Goal: Transaction & Acquisition: Purchase product/service

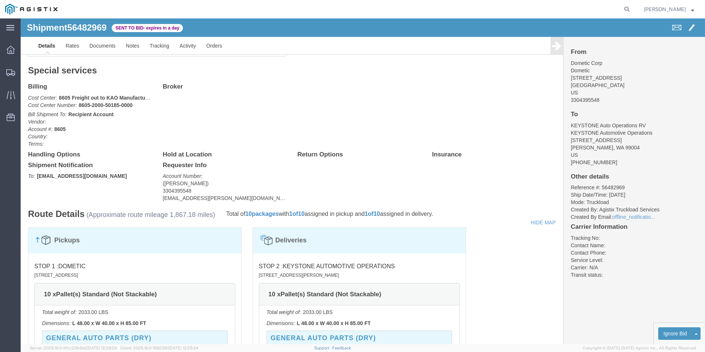
scroll to position [258, 0]
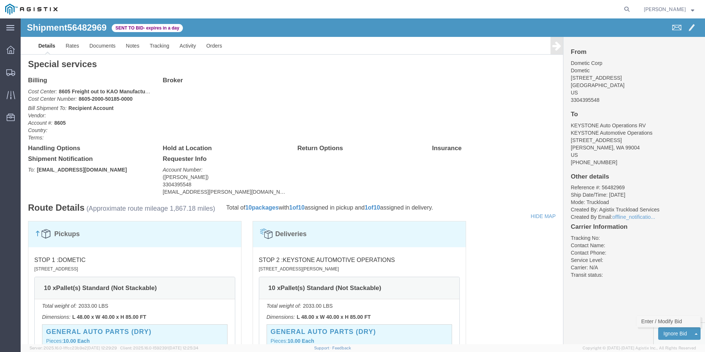
click link "Enter / Modify Bid"
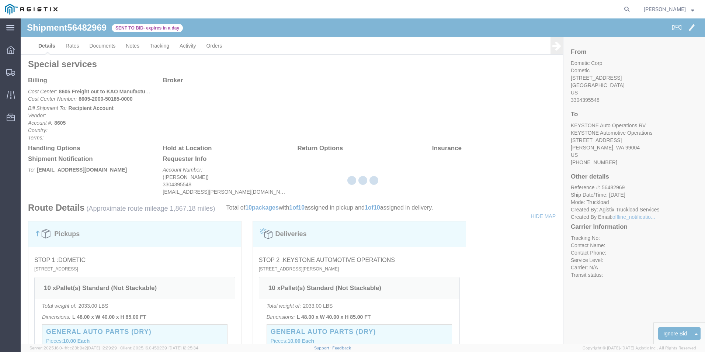
select select "18393"
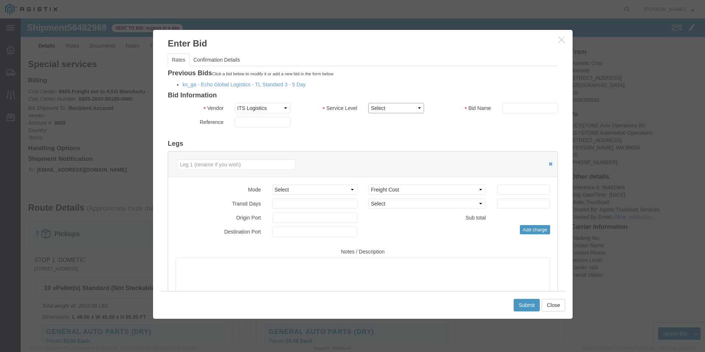
click select "Select Guaranteed Next Day Rail TL Standard 3 - 5 Day"
click icon "button"
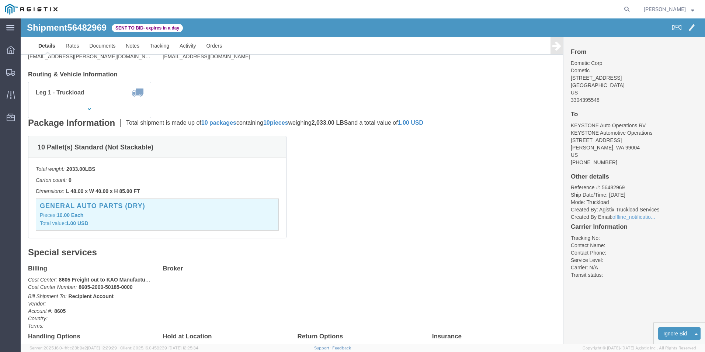
scroll to position [0, 0]
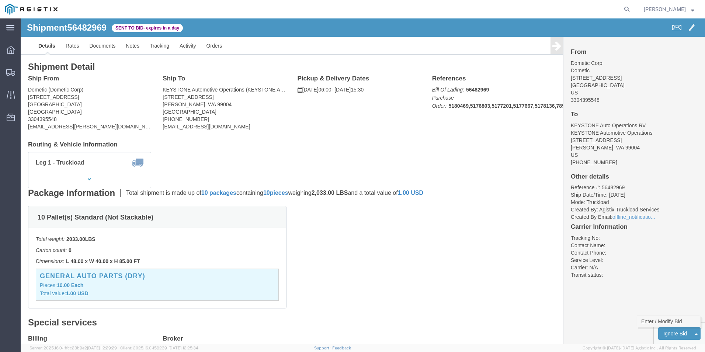
click link "Enter / Modify Bid"
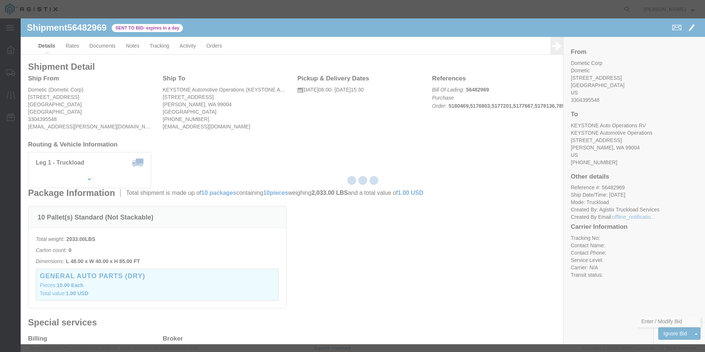
select select "18393"
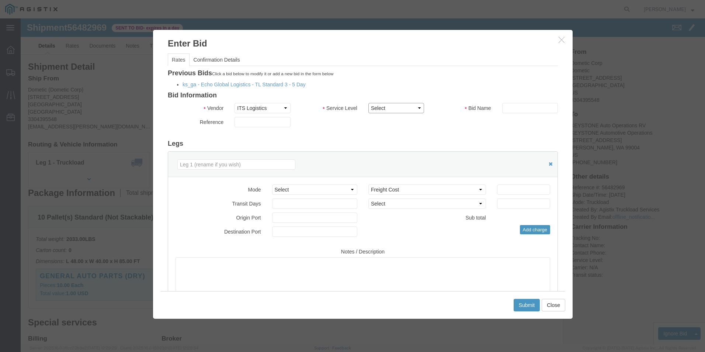
click select "Select Guaranteed Next Day Rail TL Standard 3 - 5 Day"
select select "35343"
click select "Select Guaranteed Next Day Rail TL Standard 3 - 5 Day"
click input "text"
type input "ITS BID"
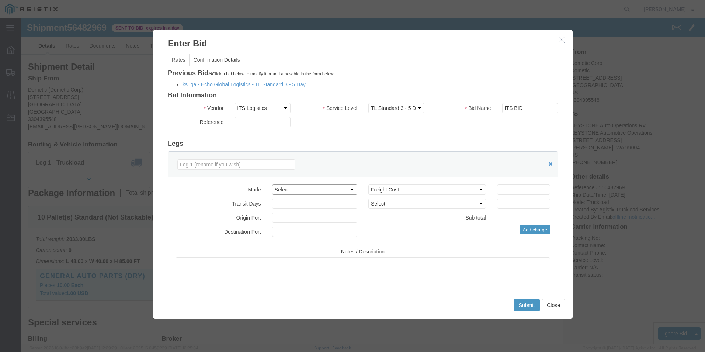
click select "Select Air Less than Truckload Multi-Leg Ocean Freight Rail Small Parcel Truckl…"
select select "TL"
click select "Select Air Less than Truckload Multi-Leg Ocean Freight Rail Small Parcel Truckl…"
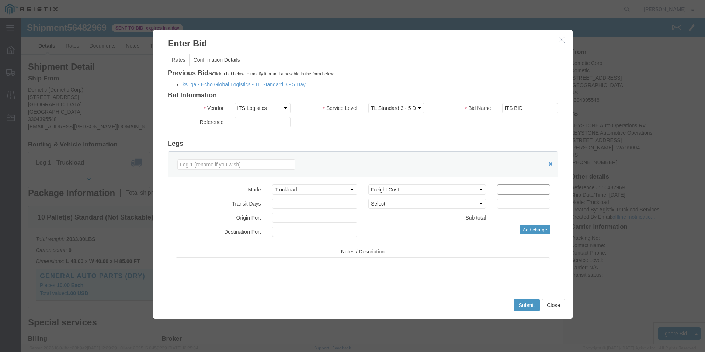
click input "number"
type input "4115"
click div "Add charge"
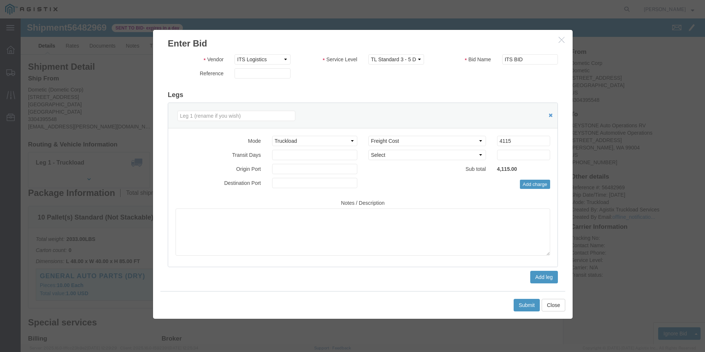
scroll to position [50, 0]
click button "Submit"
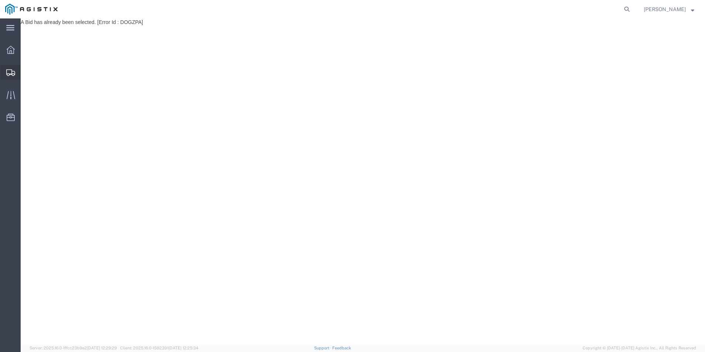
click at [11, 75] on icon at bounding box center [10, 72] width 9 height 7
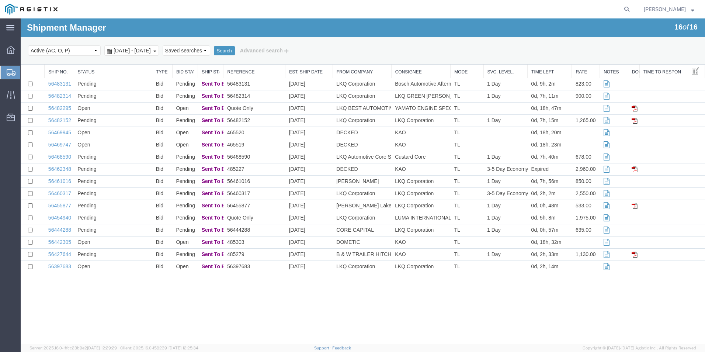
click at [478, 306] on div "Shipment Manager 16 of 16 Search Select status Active (AC, O, P) All Approved A…" at bounding box center [363, 181] width 685 height 326
click at [598, 48] on div "Select status Active (AC, O, P) All Approved Awaiting Confirmation (AC) Booked …" at bounding box center [363, 50] width 670 height 13
click at [494, 8] on agx-global-search at bounding box center [515, 9] width 236 height 18
click at [13, 71] on icon at bounding box center [11, 72] width 9 height 7
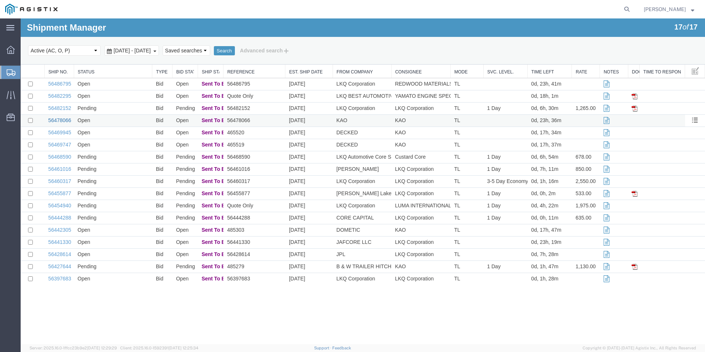
click at [58, 121] on link "56478066" at bounding box center [59, 120] width 23 height 6
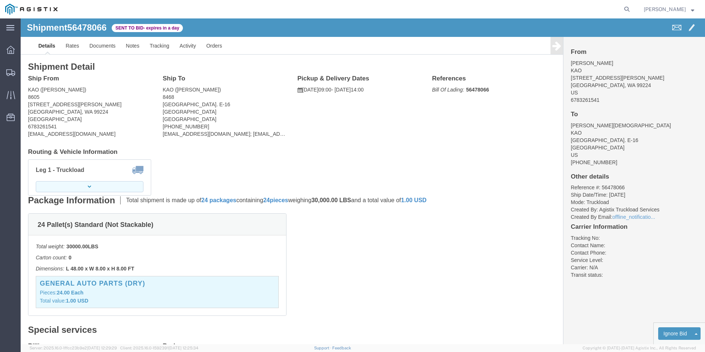
click button "button"
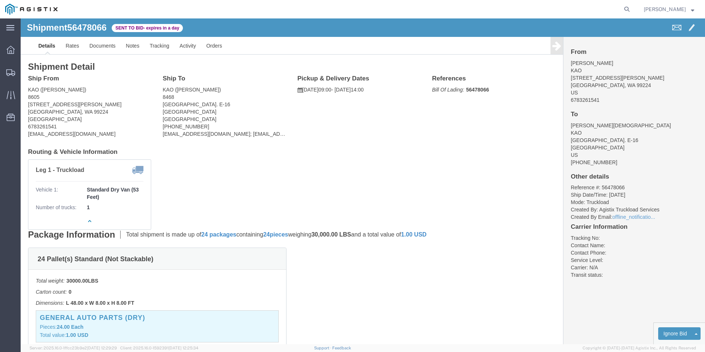
click div "Leg 1 - Truckload Vehicle 1: Standard Dry Van (53 Feet) Number of trucks: 1"
click link "Enter / Modify Bid"
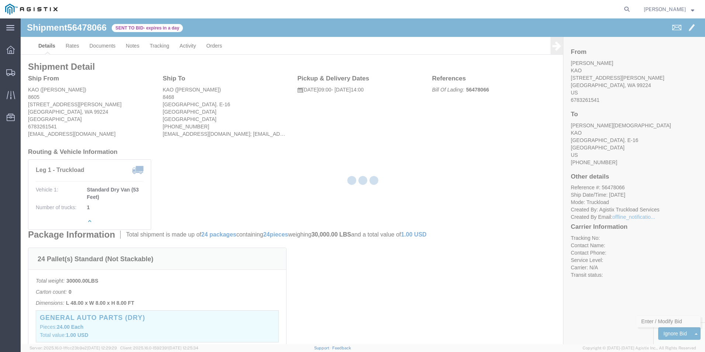
select select "18393"
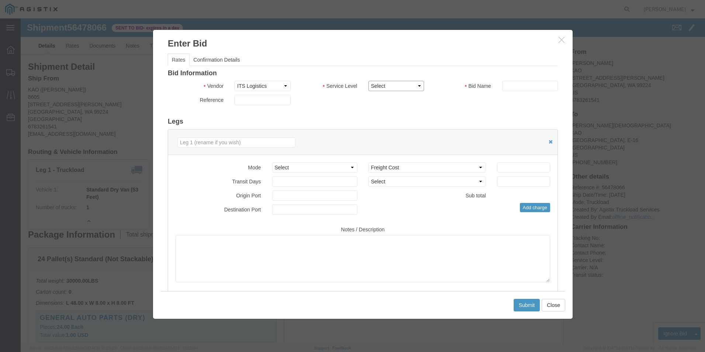
click select "Select Guaranteed Next Day Rail TL Standard 3 - 5 Day"
click button "button"
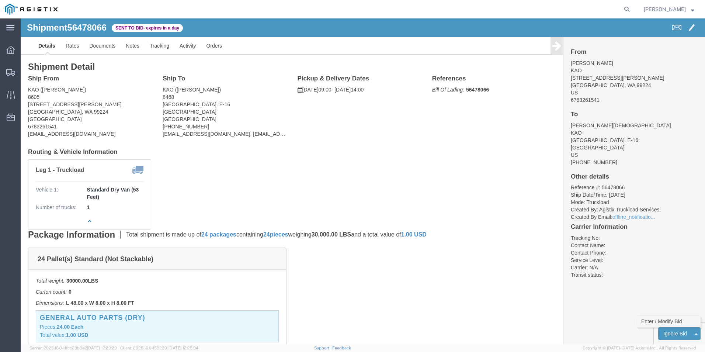
click link "Enter / Modify Bid"
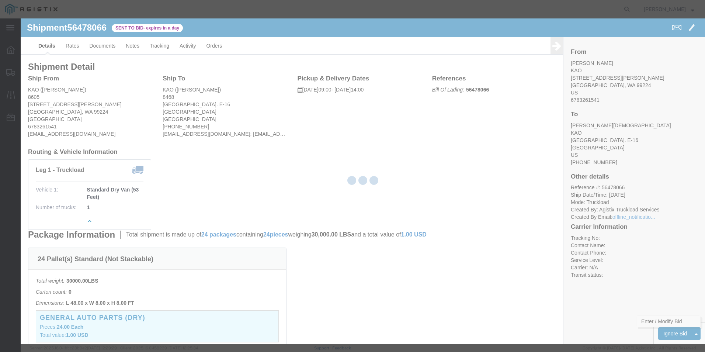
select select "18393"
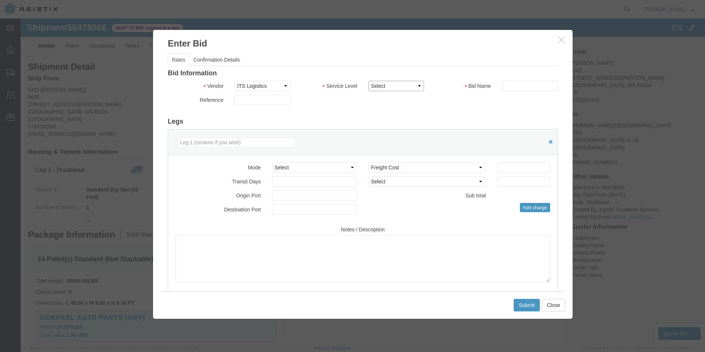
click select "Select Guaranteed Next Day Rail TL Standard 3 - 5 Day"
click button "button"
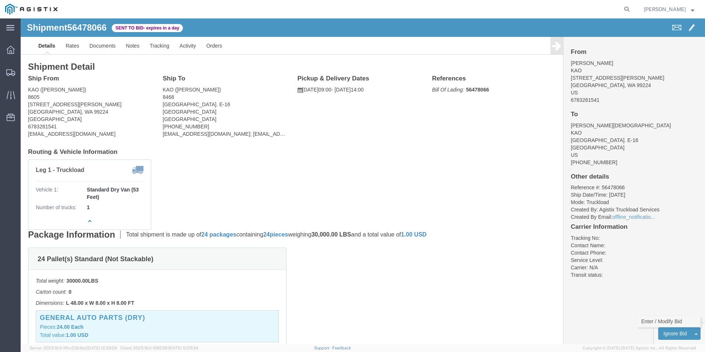
click link "Enter / Modify Bid"
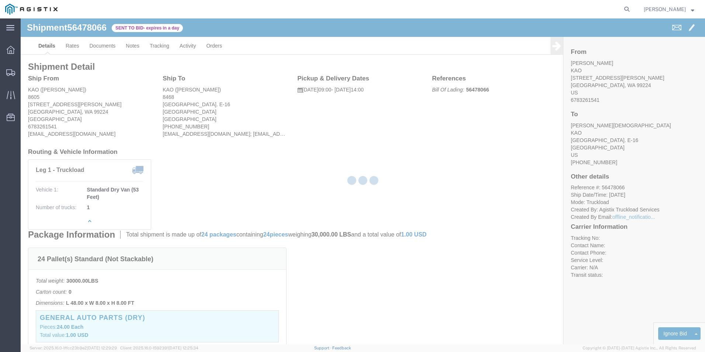
select select "18393"
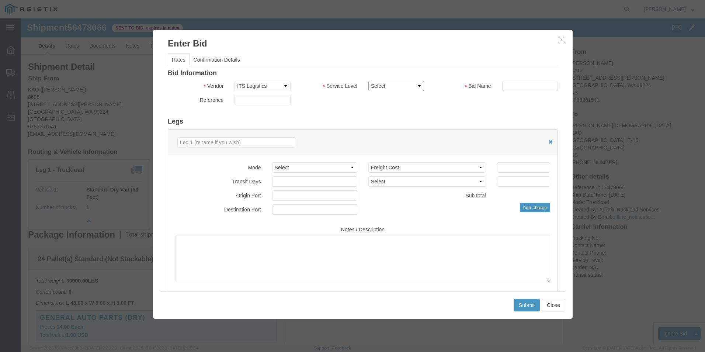
click select "Select Guaranteed Next Day Rail TL Standard 3 - 5 Day"
select select "38971"
click select "Select Guaranteed Next Day Rail TL Standard 3 - 5 Day"
click div "Bid Name"
click input "text"
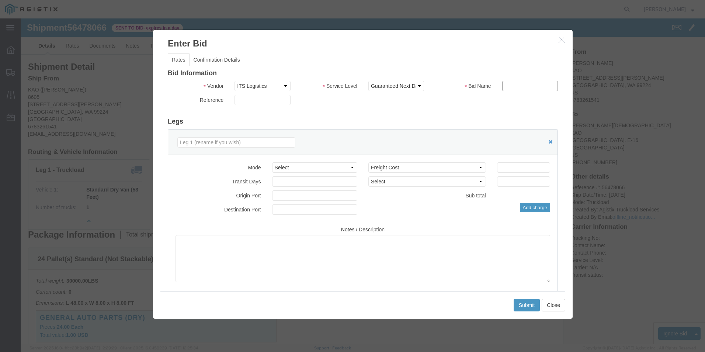
type input "ITS BID"
click select "Select Air Less than Truckload Multi-Leg Ocean Freight Rail Small Parcel Truckl…"
select select "TL"
click select "Select Air Less than Truckload Multi-Leg Ocean Freight Rail Small Parcel Truckl…"
click input "number"
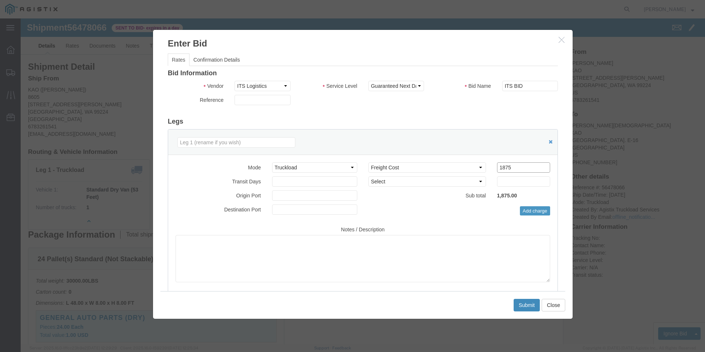
type input "1875"
click button "Submit"
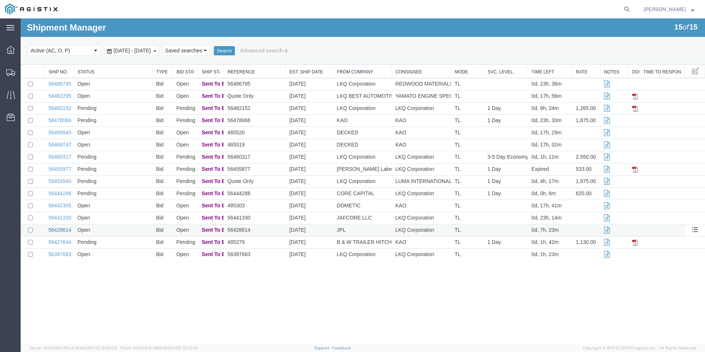
click at [63, 231] on link "56428614" at bounding box center [59, 230] width 23 height 6
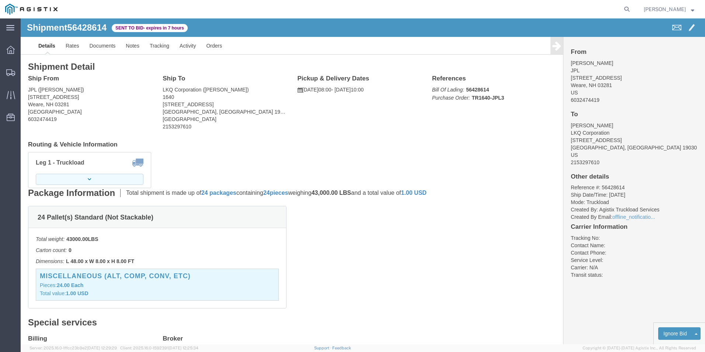
click button "button"
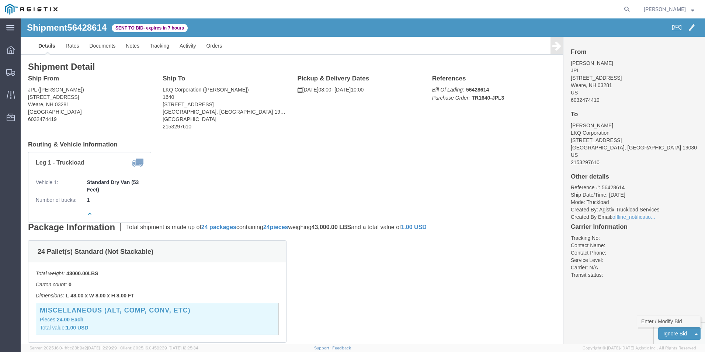
click link "Enter / Modify Bid"
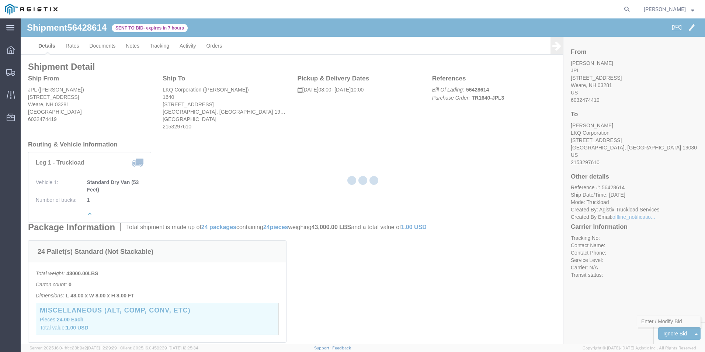
select select "18393"
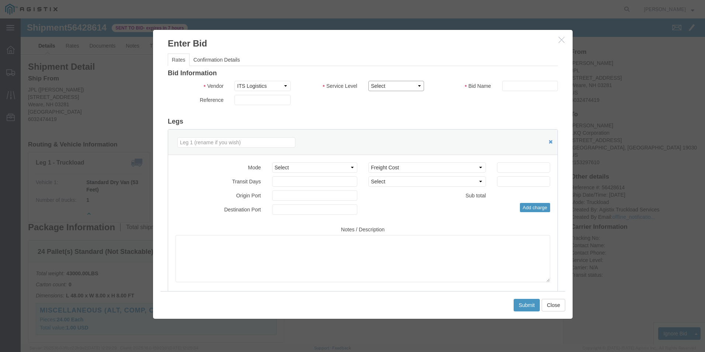
click select "Select Guaranteed Next Day Rail TL Standard 3 - 5 Day"
select select "38971"
click select "Select Guaranteed Next Day Rail TL Standard 3 - 5 Day"
click input "text"
type input "ITS BID"
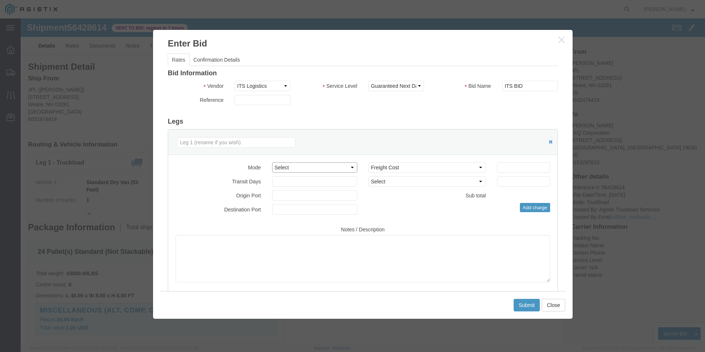
click select "Select Air Less than Truckload Multi-Leg Ocean Freight Rail Small Parcel Truckl…"
select select "TL"
click select "Select Air Less than Truckload Multi-Leg Ocean Freight Rail Small Parcel Truckl…"
click div "Select 2 Day Service 3 Axle Winch Truck 3 to 5 Day Service 96L Domestic Flat Ra…"
click input "number"
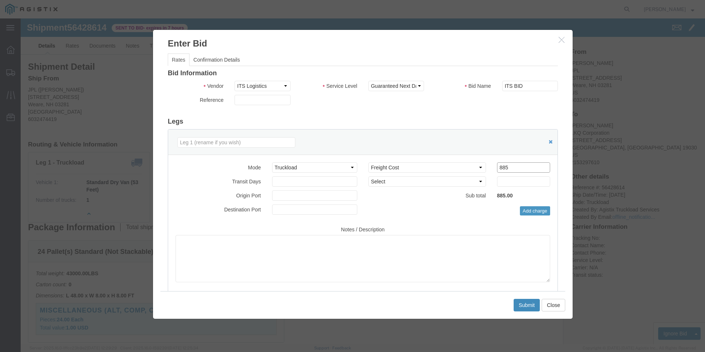
type input "885"
click button "Submit"
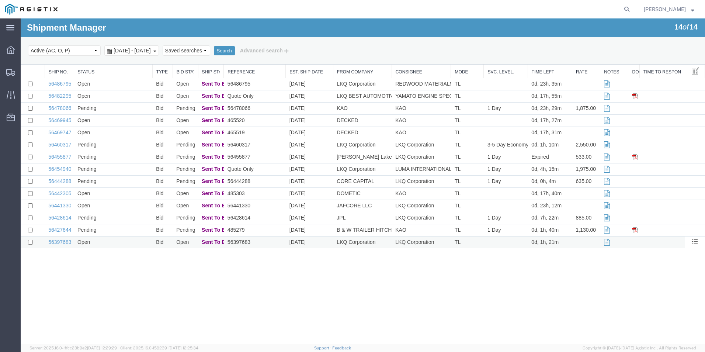
click at [117, 245] on td "Open" at bounding box center [113, 242] width 79 height 12
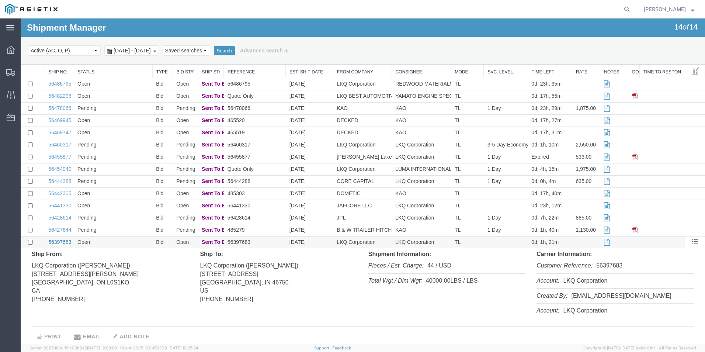
click at [59, 241] on link "56397683" at bounding box center [59, 242] width 23 height 6
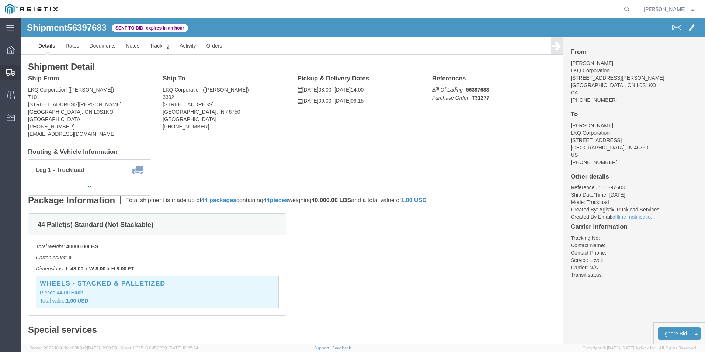
click at [8, 73] on icon at bounding box center [10, 72] width 9 height 7
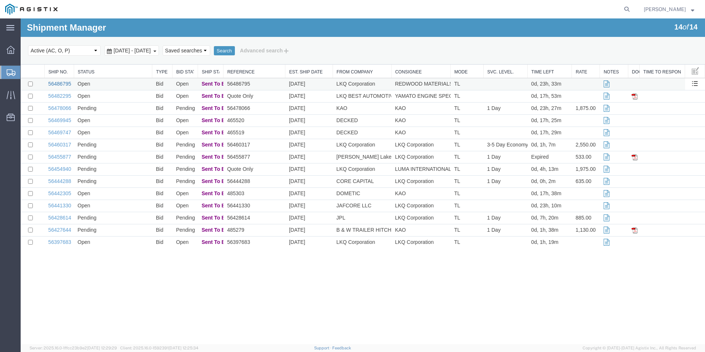
click at [65, 86] on link "56486795" at bounding box center [59, 84] width 23 height 6
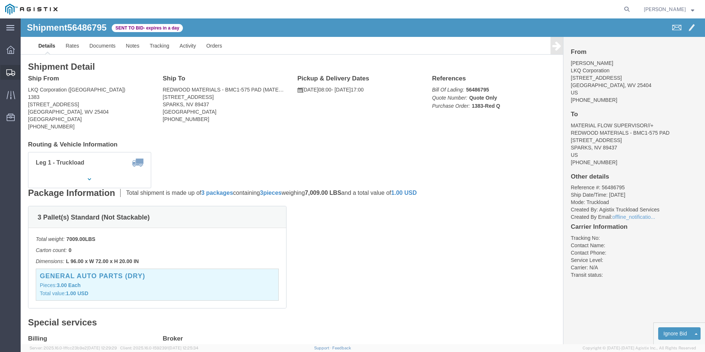
click at [7, 68] on div at bounding box center [10, 72] width 21 height 15
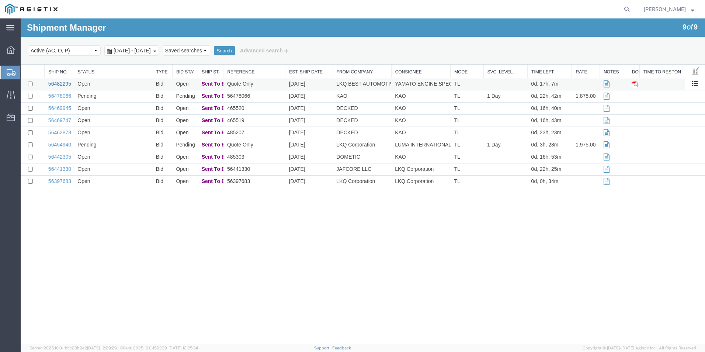
click at [55, 84] on link "56482295" at bounding box center [59, 84] width 23 height 6
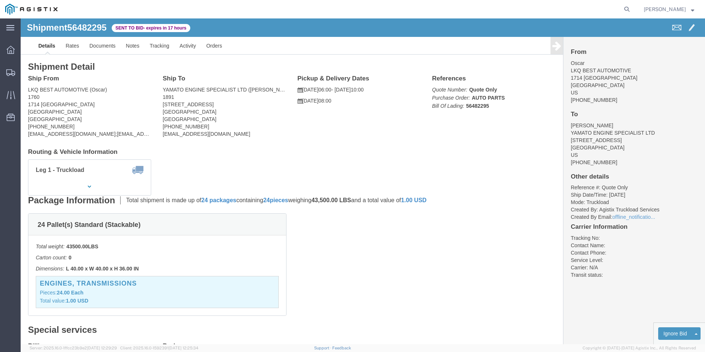
click ul "Details Rates Documents Notes Tracking Activity Orders"
click address "YAMATO ENGINE SPECIALIST LTD ([PERSON_NAME]) 1891 [STREET_ADDRESS] [PHONE_NUMBE…"
